Goal: Task Accomplishment & Management: Manage account settings

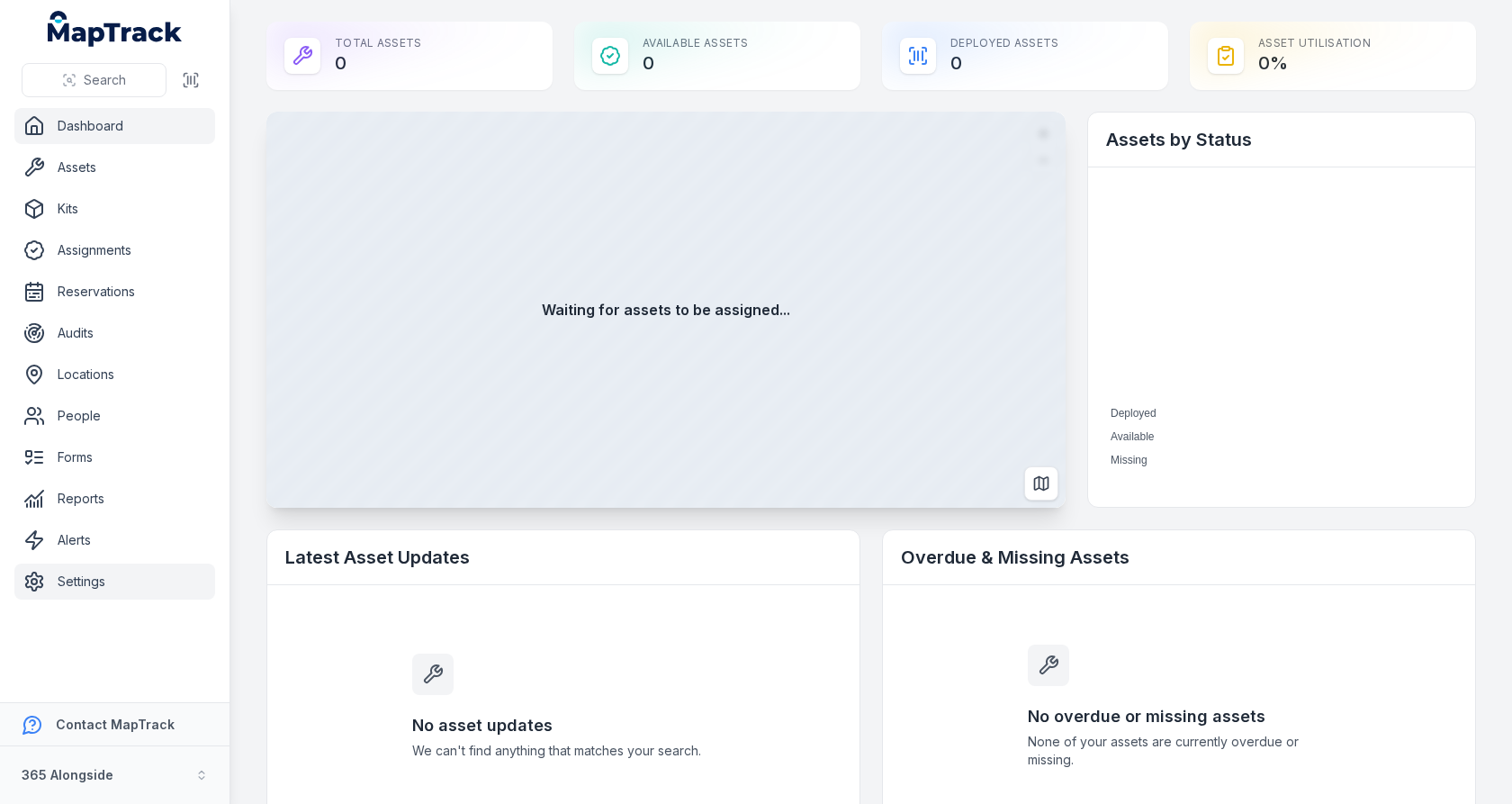
click at [92, 580] on link "Settings" at bounding box center [114, 581] width 200 height 36
click at [121, 770] on button "365 Alongside" at bounding box center [114, 775] width 229 height 58
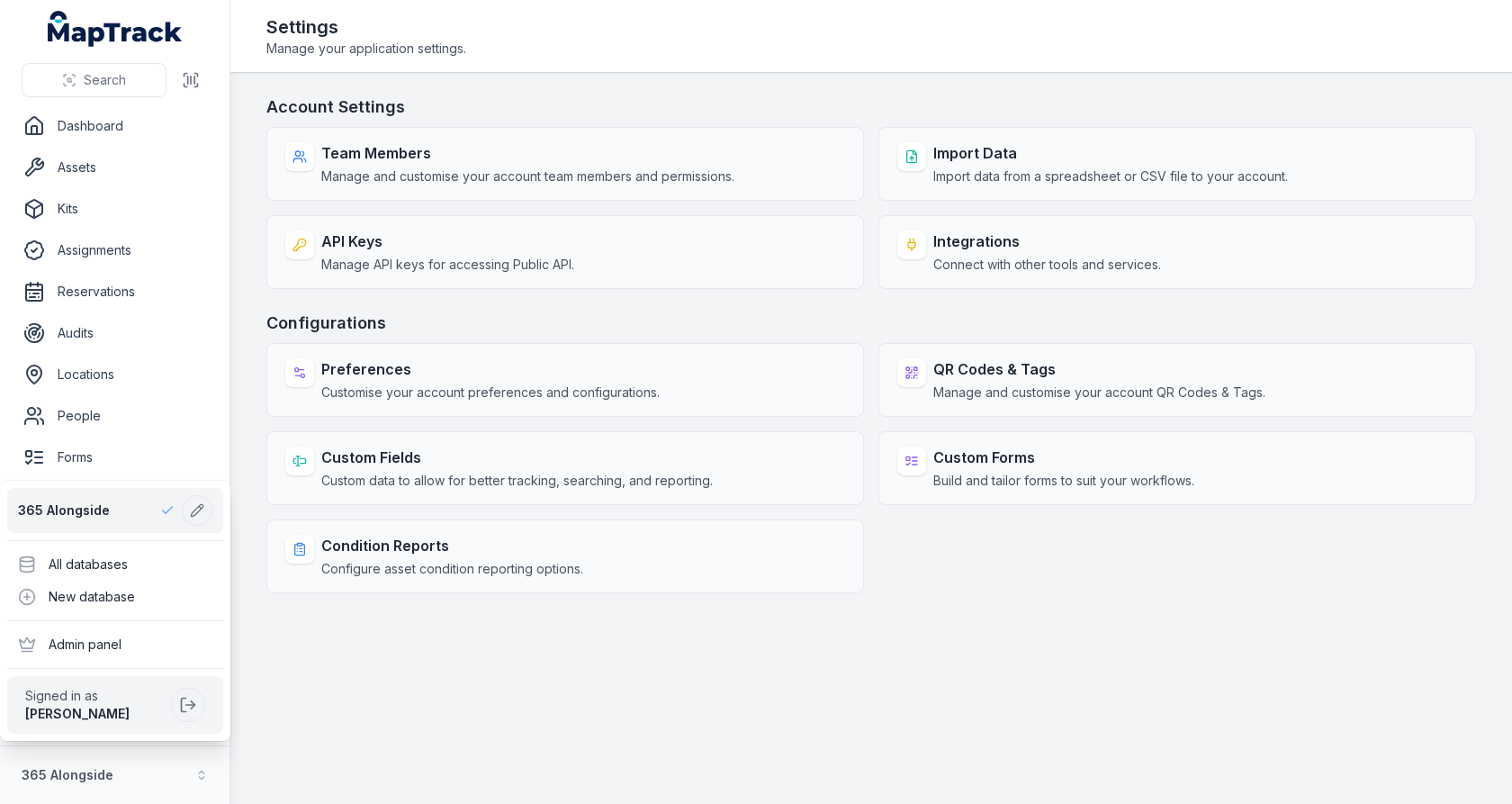
click at [254, 417] on div "Search Dashboard Assets Kits Assignments Reservations Audits Locations People F…" at bounding box center [756, 402] width 1512 height 804
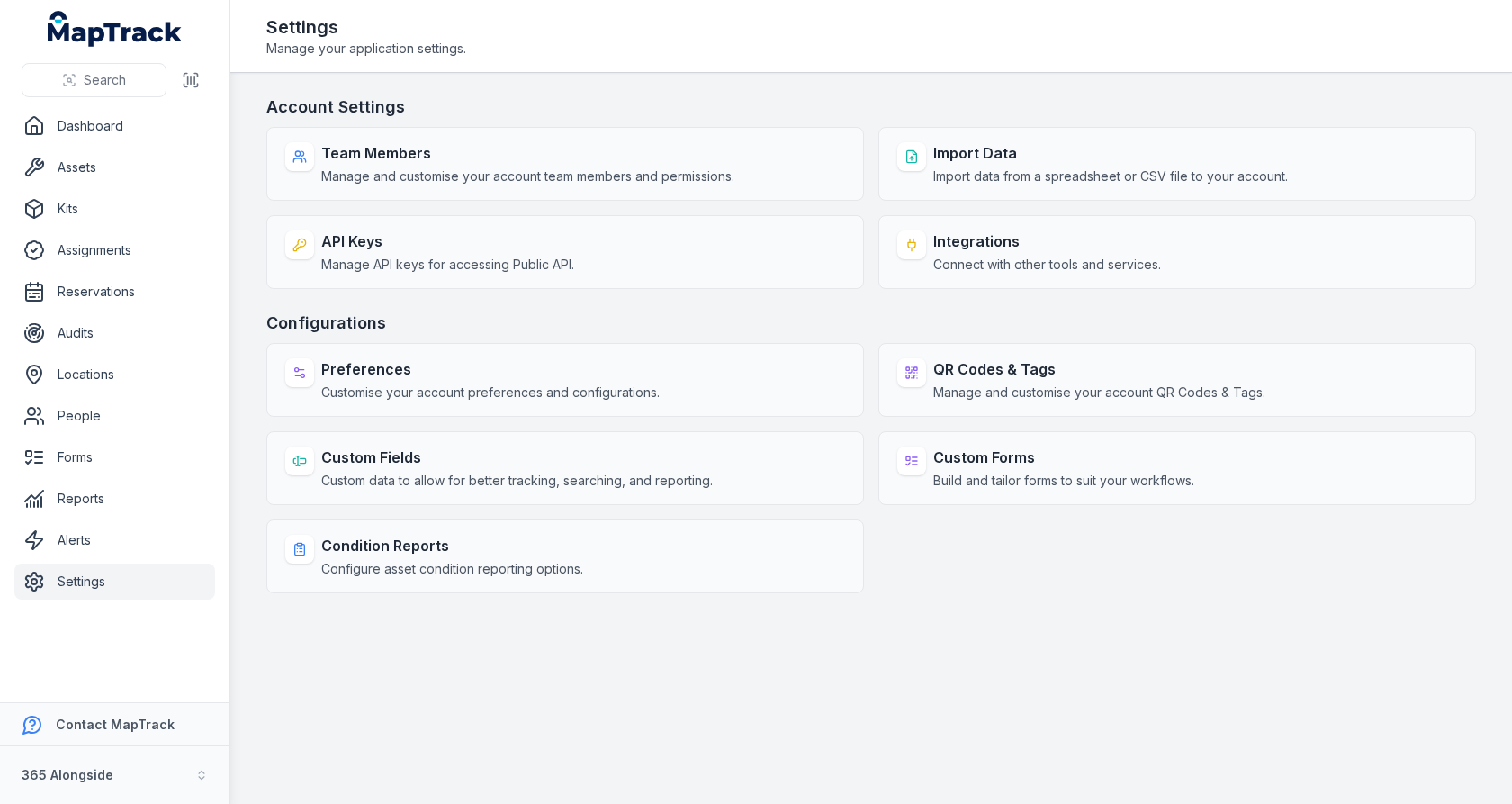
click at [451, 644] on main "Account Settings Team Members Manage and customise your account team members an…" at bounding box center [871, 438] width 1282 height 731
click at [169, 761] on button "365 Alongside" at bounding box center [114, 775] width 229 height 58
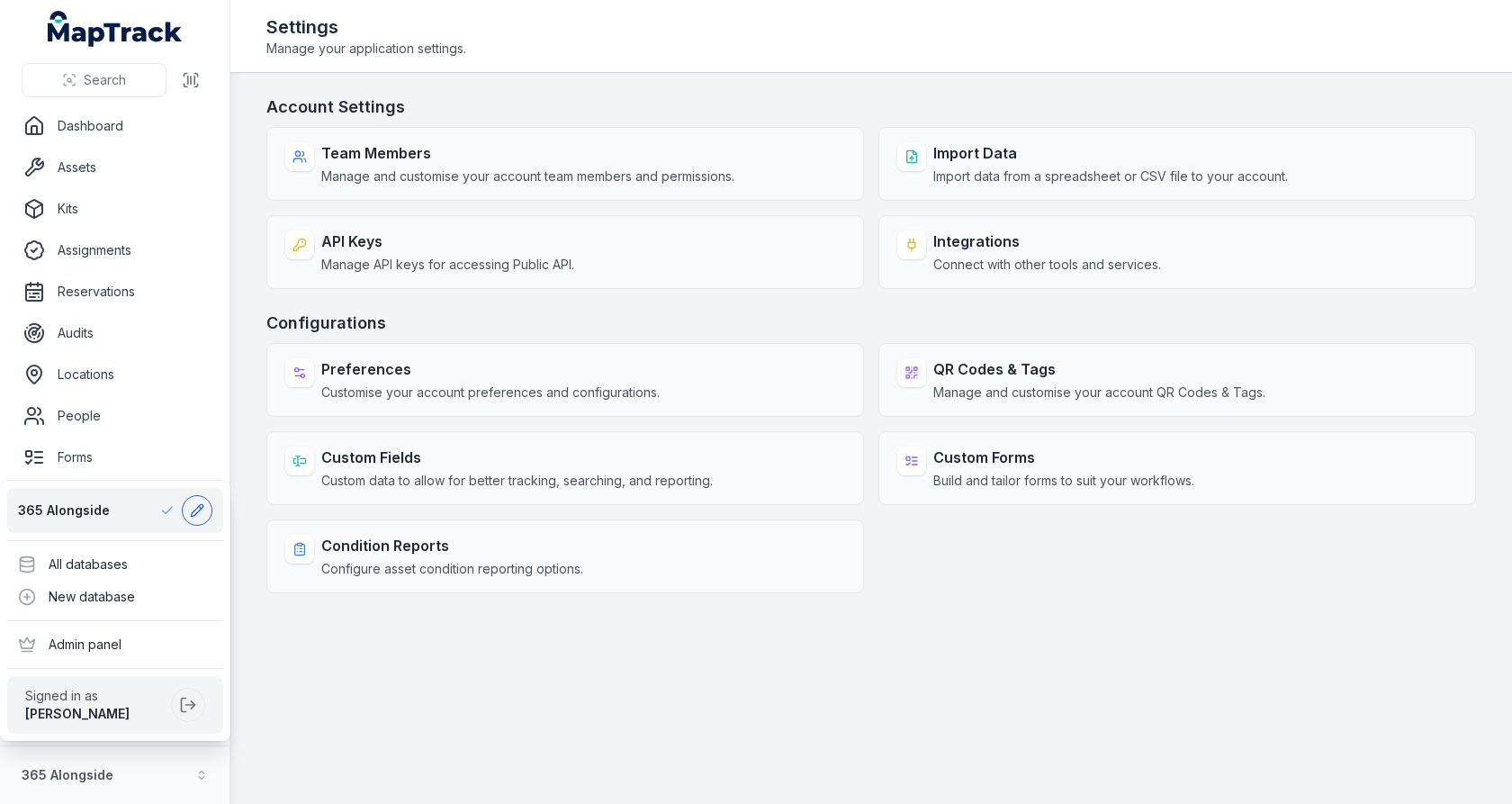
click at [194, 511] on icon at bounding box center [197, 510] width 12 height 12
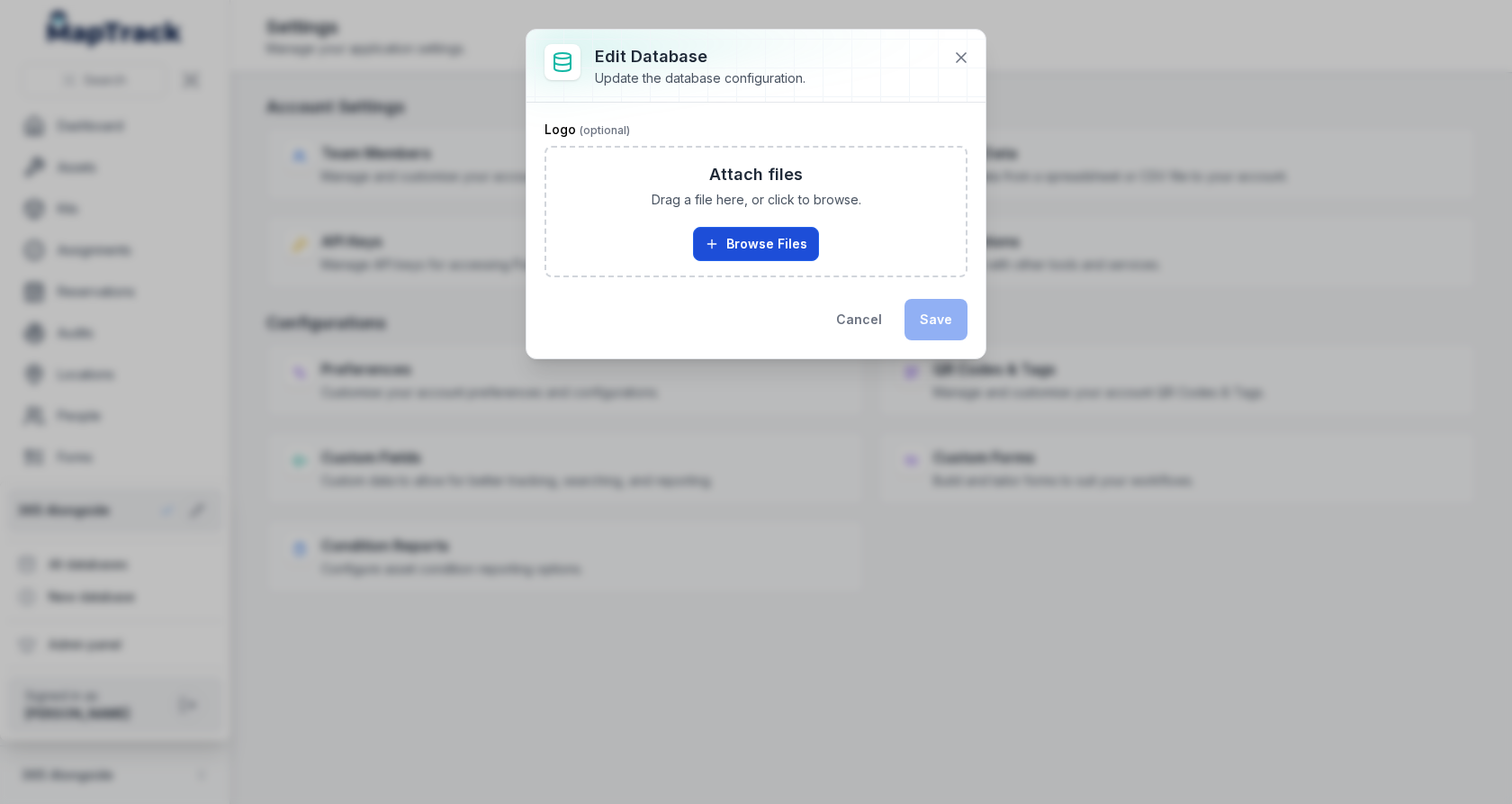
click at [778, 227] on button "Browse Files" at bounding box center [756, 243] width 126 height 35
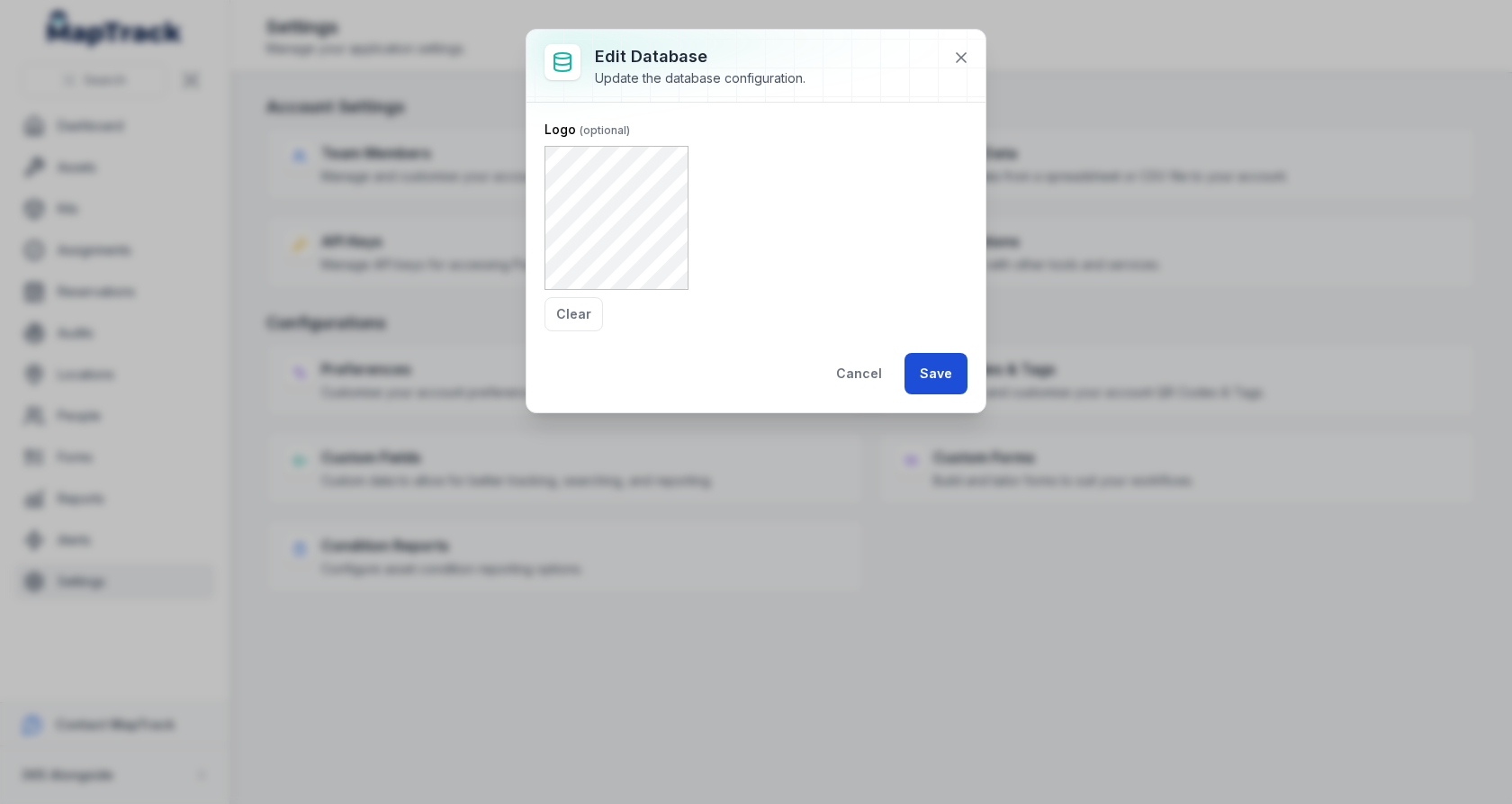
click at [951, 368] on button "Save" at bounding box center [935, 373] width 63 height 41
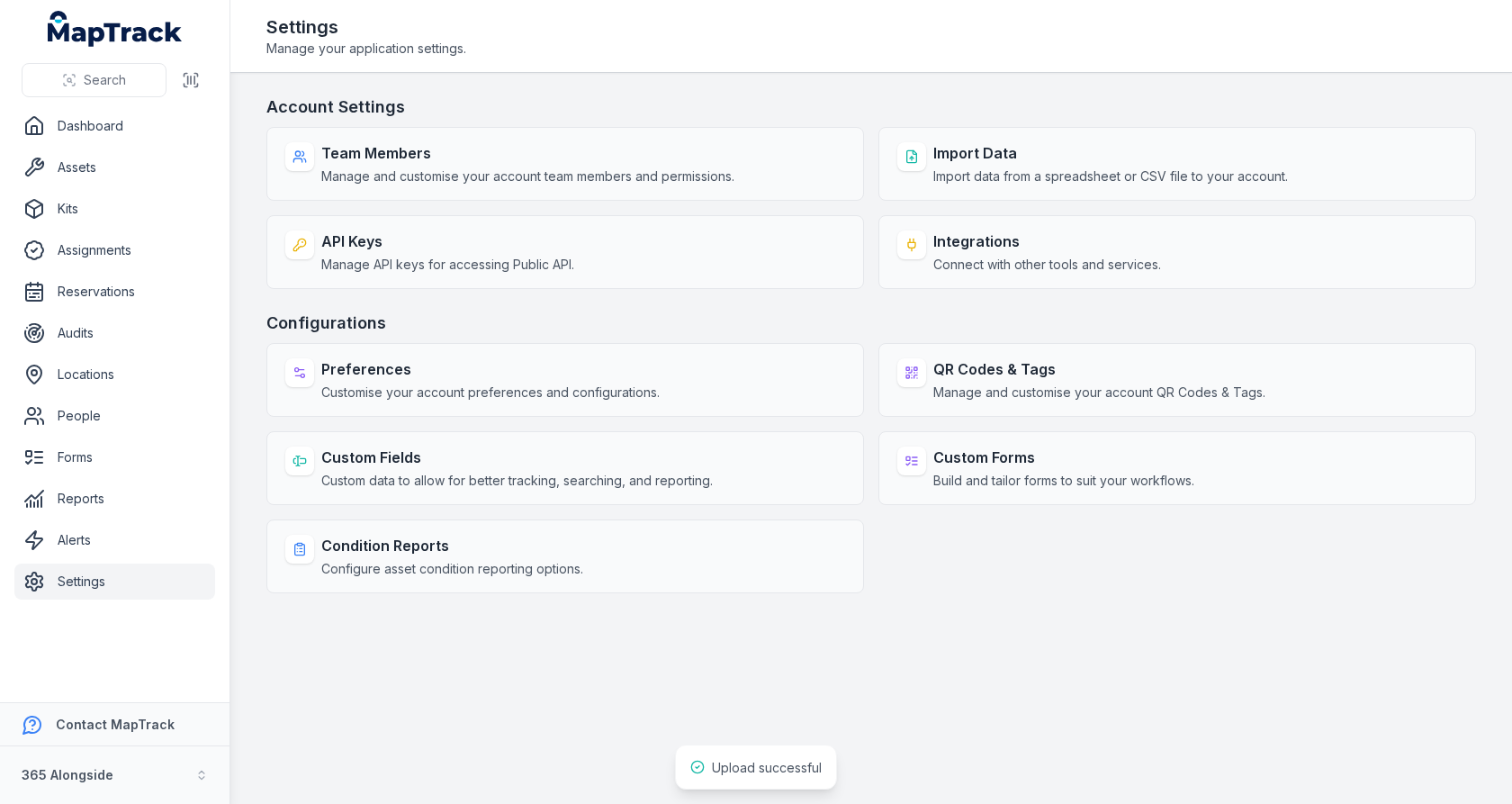
click at [433, 695] on main "Account Settings Team Members Manage and customise your account team members an…" at bounding box center [871, 438] width 1282 height 731
